Goal: Information Seeking & Learning: Learn about a topic

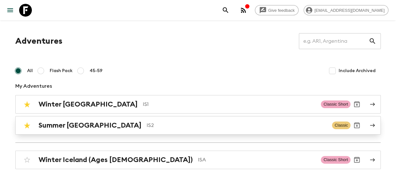
click at [146, 121] on p "IS2" at bounding box center [236, 125] width 180 height 8
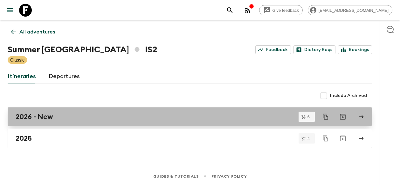
click at [73, 115] on div "2026 - New" at bounding box center [184, 116] width 337 height 8
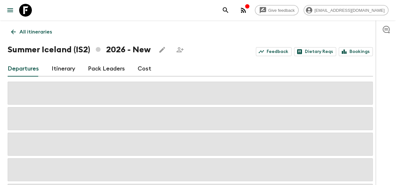
click at [144, 71] on link "Cost" at bounding box center [144, 68] width 14 height 15
